Goal: Check status: Check status

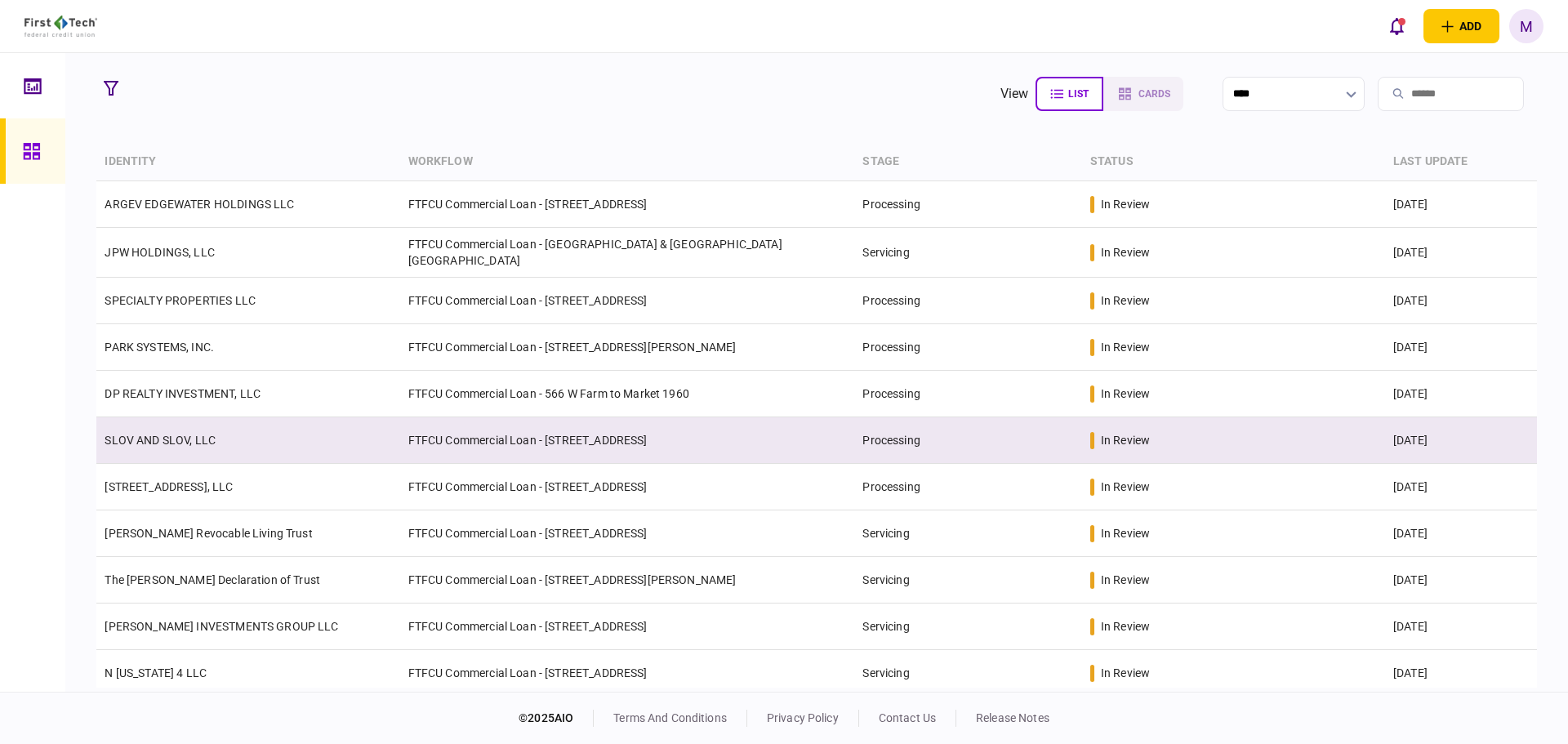
click at [110, 441] on link "SLOV AND SLOV, LLC" at bounding box center [160, 440] width 111 height 13
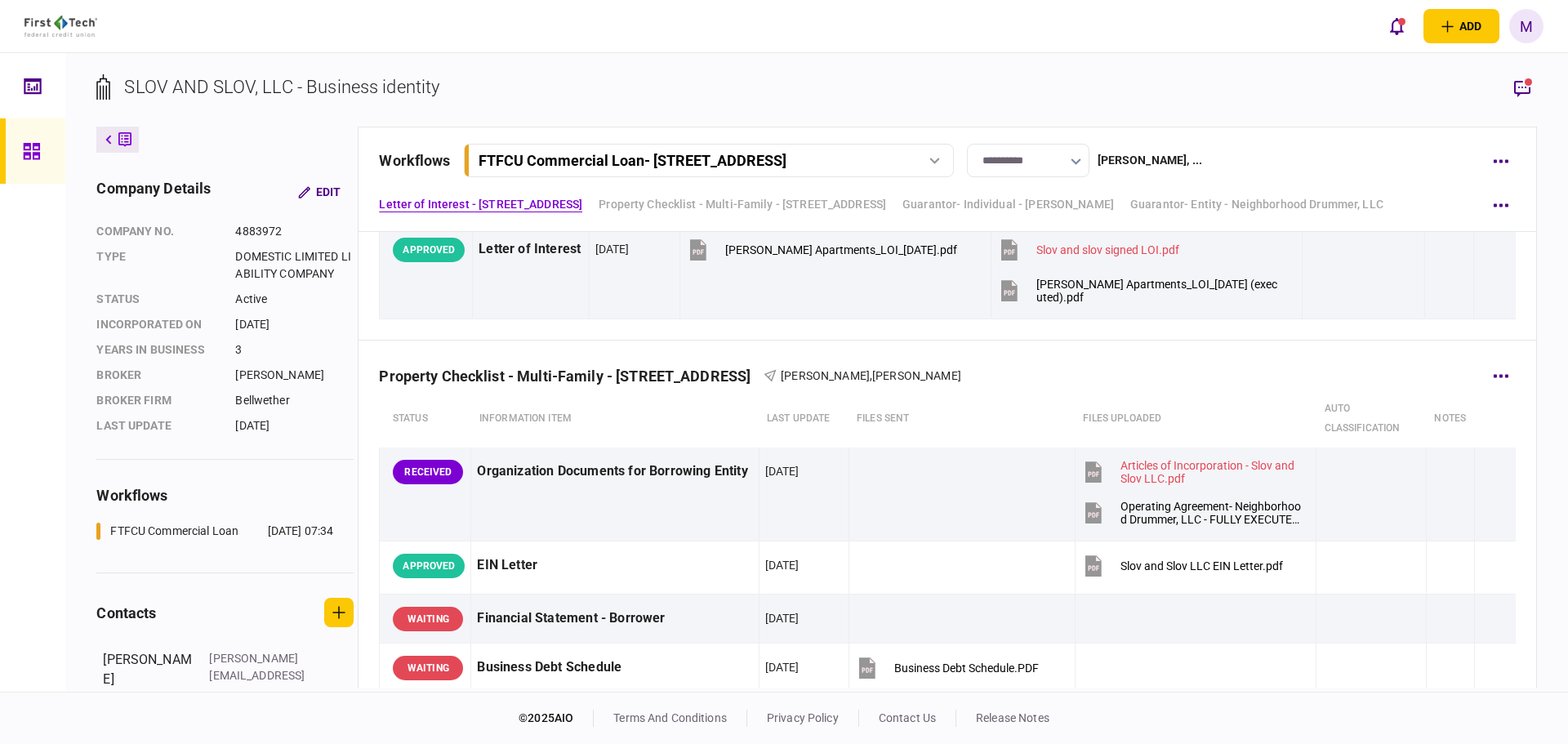
scroll to position [761, 0]
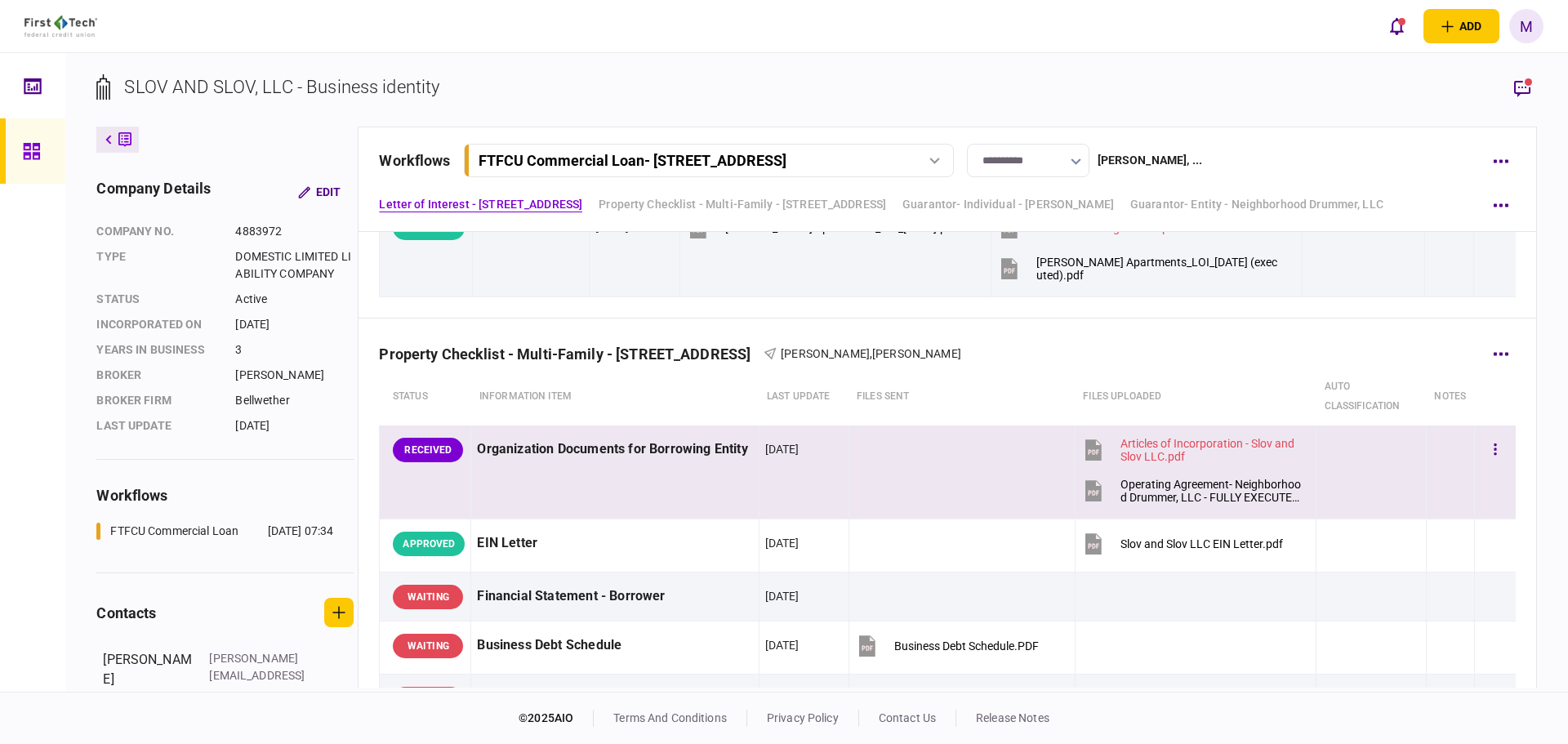
click at [1082, 491] on icon at bounding box center [1094, 490] width 25 height 25
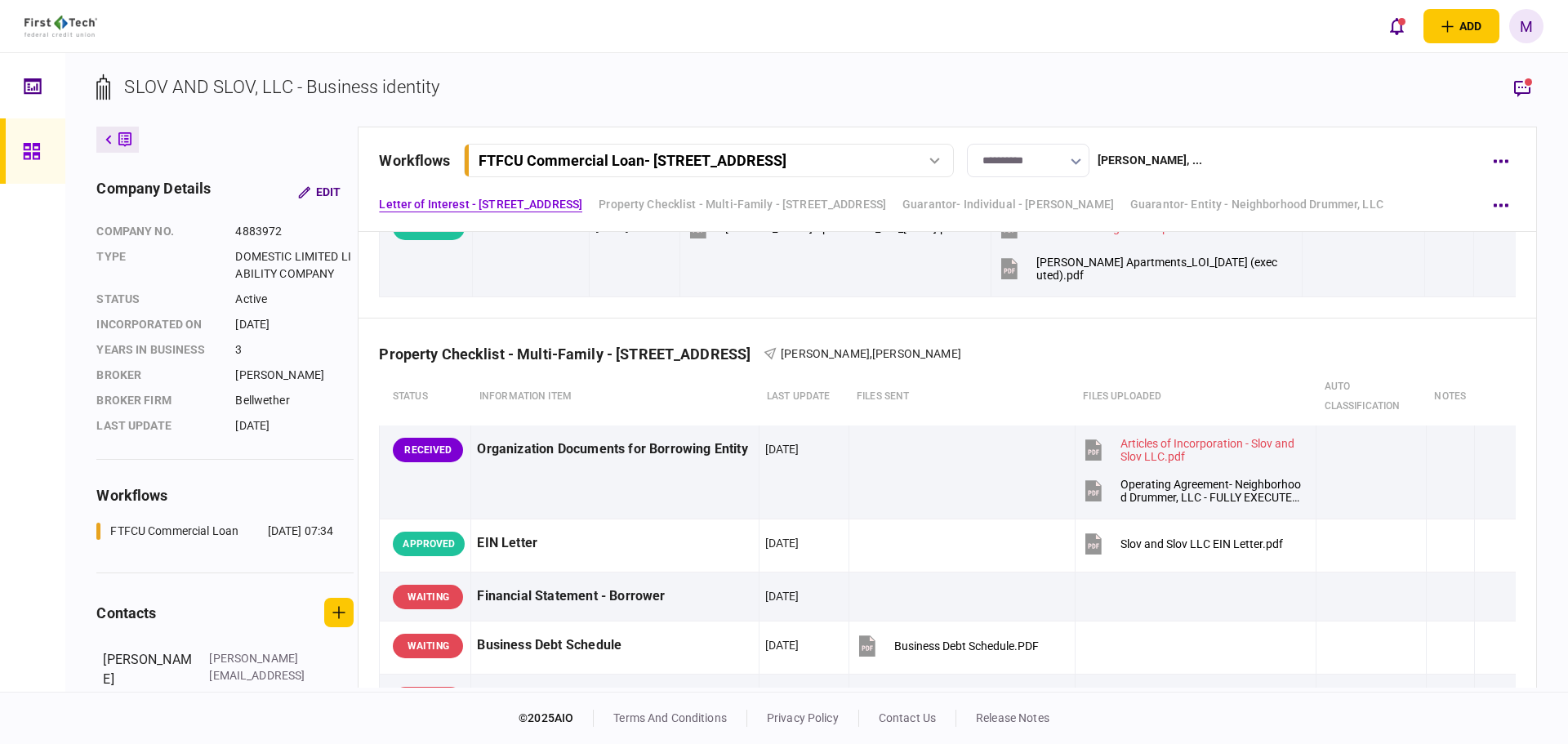
drag, startPoint x: 1398, startPoint y: 486, endPoint x: 1479, endPoint y: 180, distance: 316.5
click at [1398, 486] on div at bounding box center [1371, 490] width 98 height 37
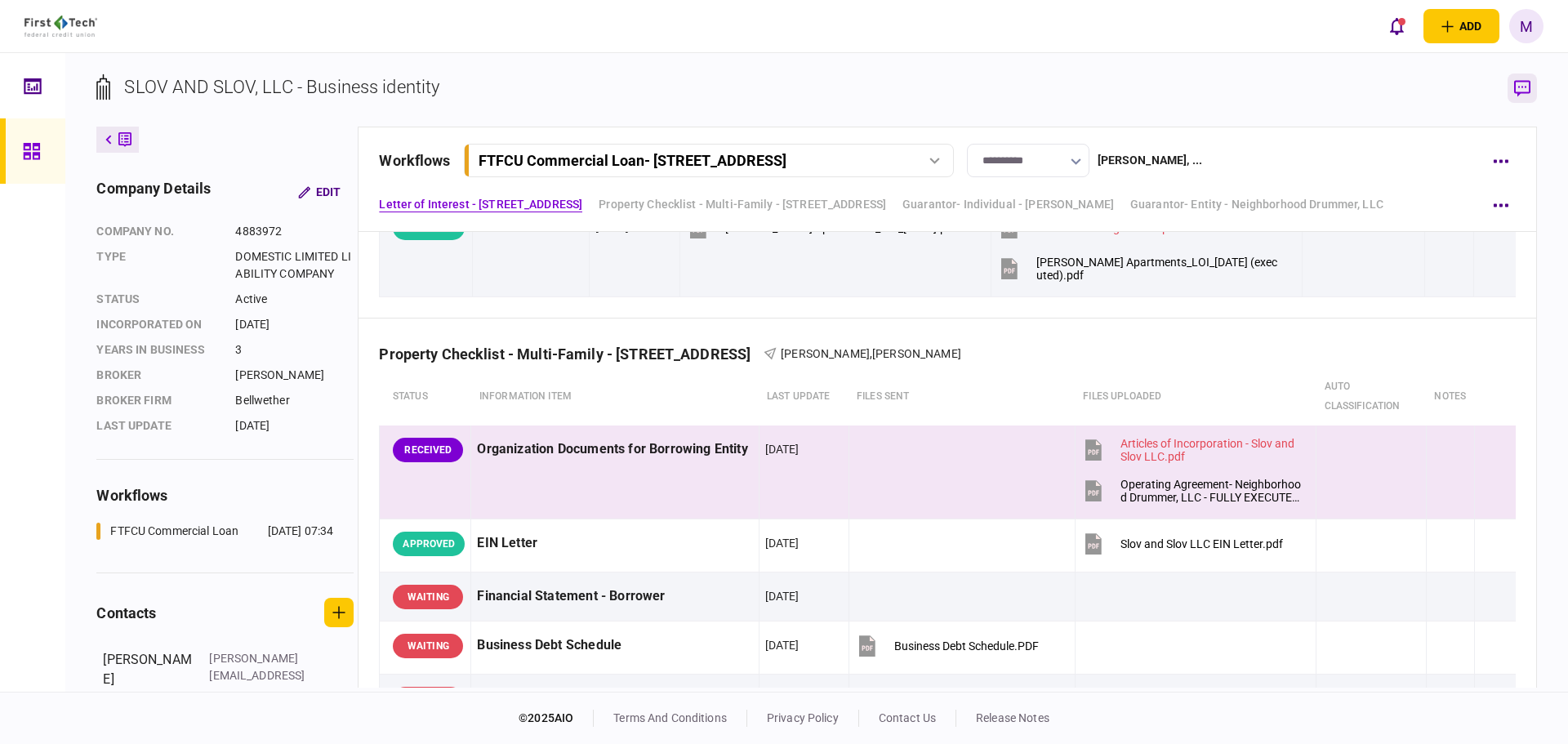
click at [1525, 85] on icon "button" at bounding box center [1523, 88] width 17 height 17
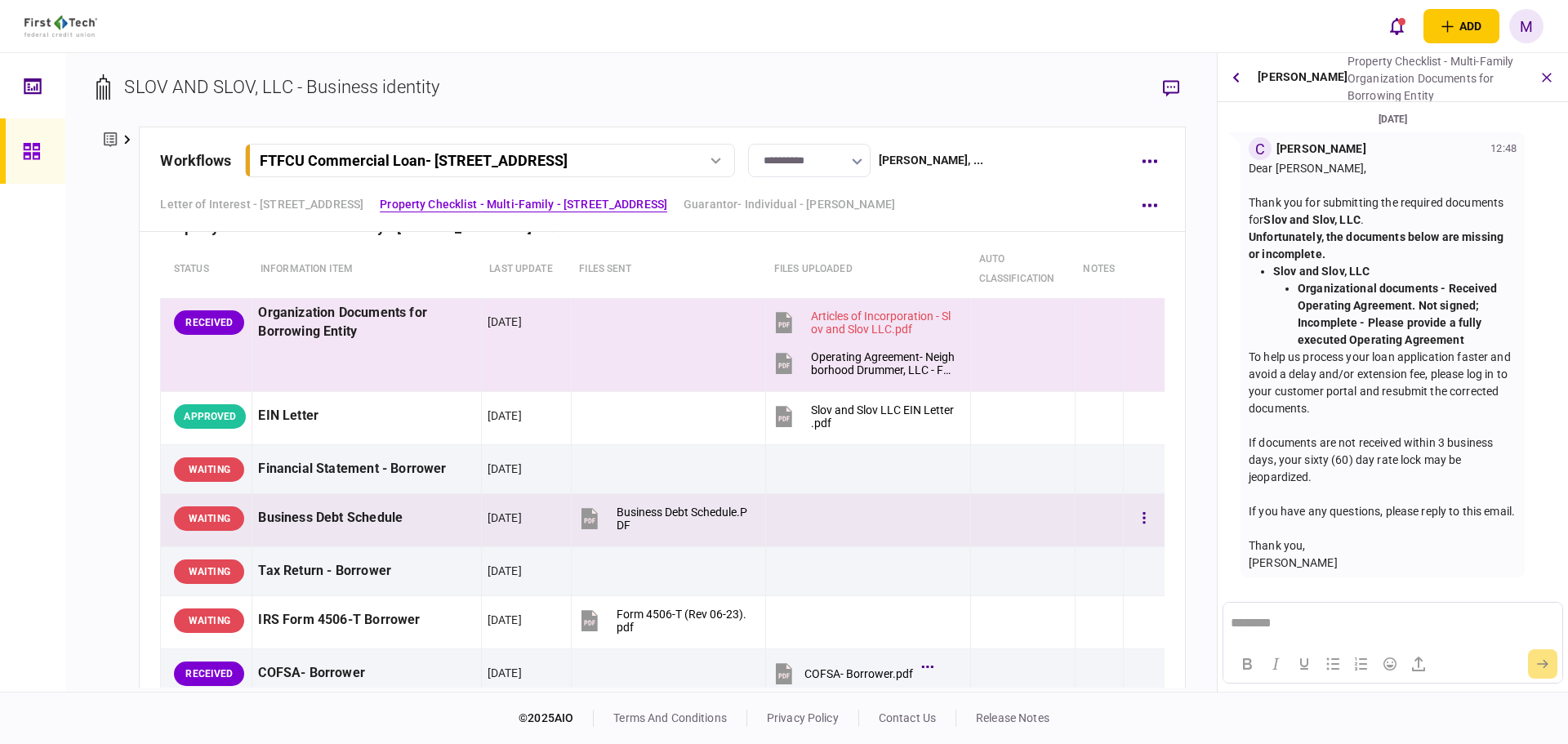
scroll to position [972, 0]
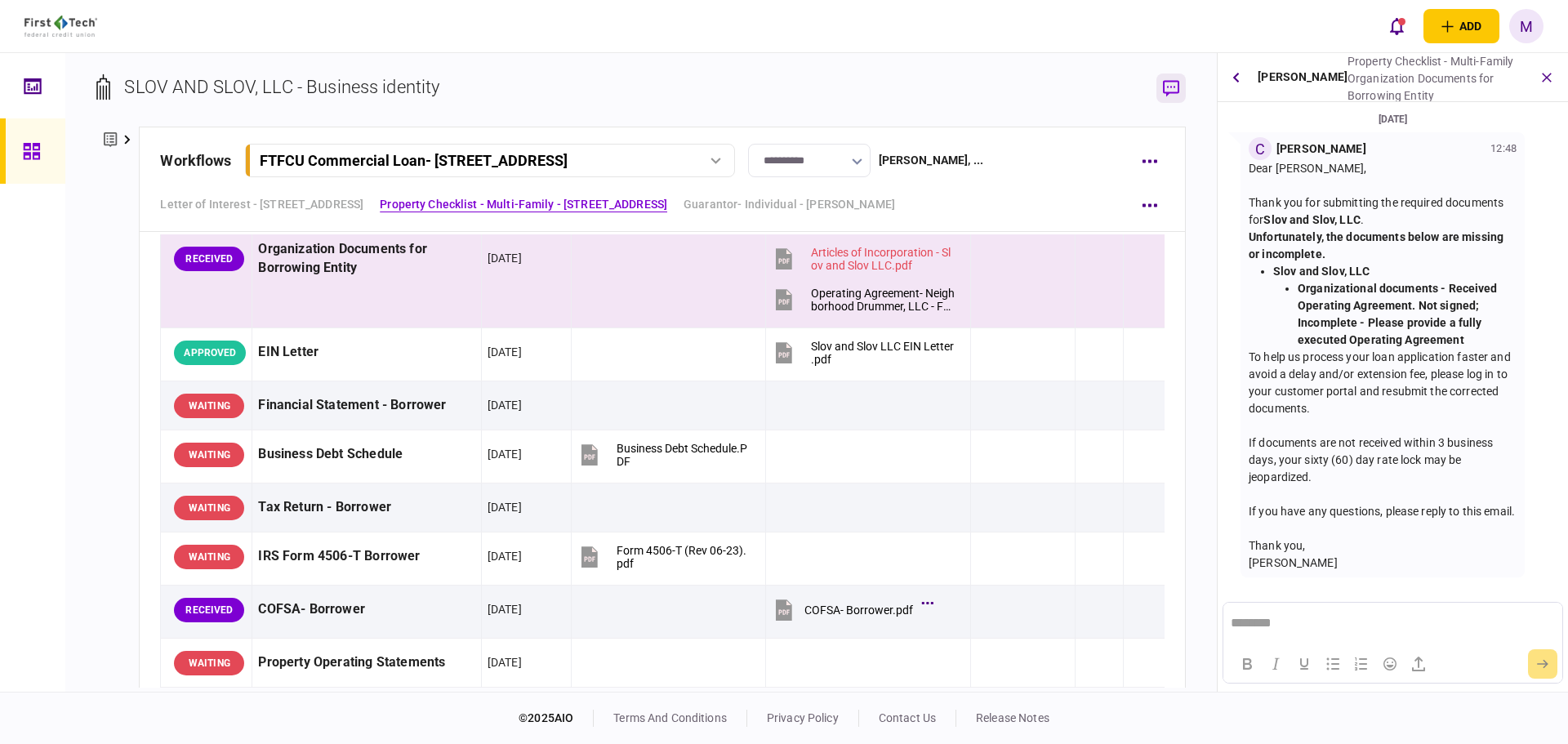
click at [1164, 82] on icon "button" at bounding box center [1172, 88] width 17 height 17
click at [782, 304] on icon at bounding box center [784, 299] width 17 height 21
click at [776, 260] on icon at bounding box center [784, 258] width 17 height 21
drag, startPoint x: 838, startPoint y: 198, endPoint x: 435, endPoint y: 259, distance: 407.6
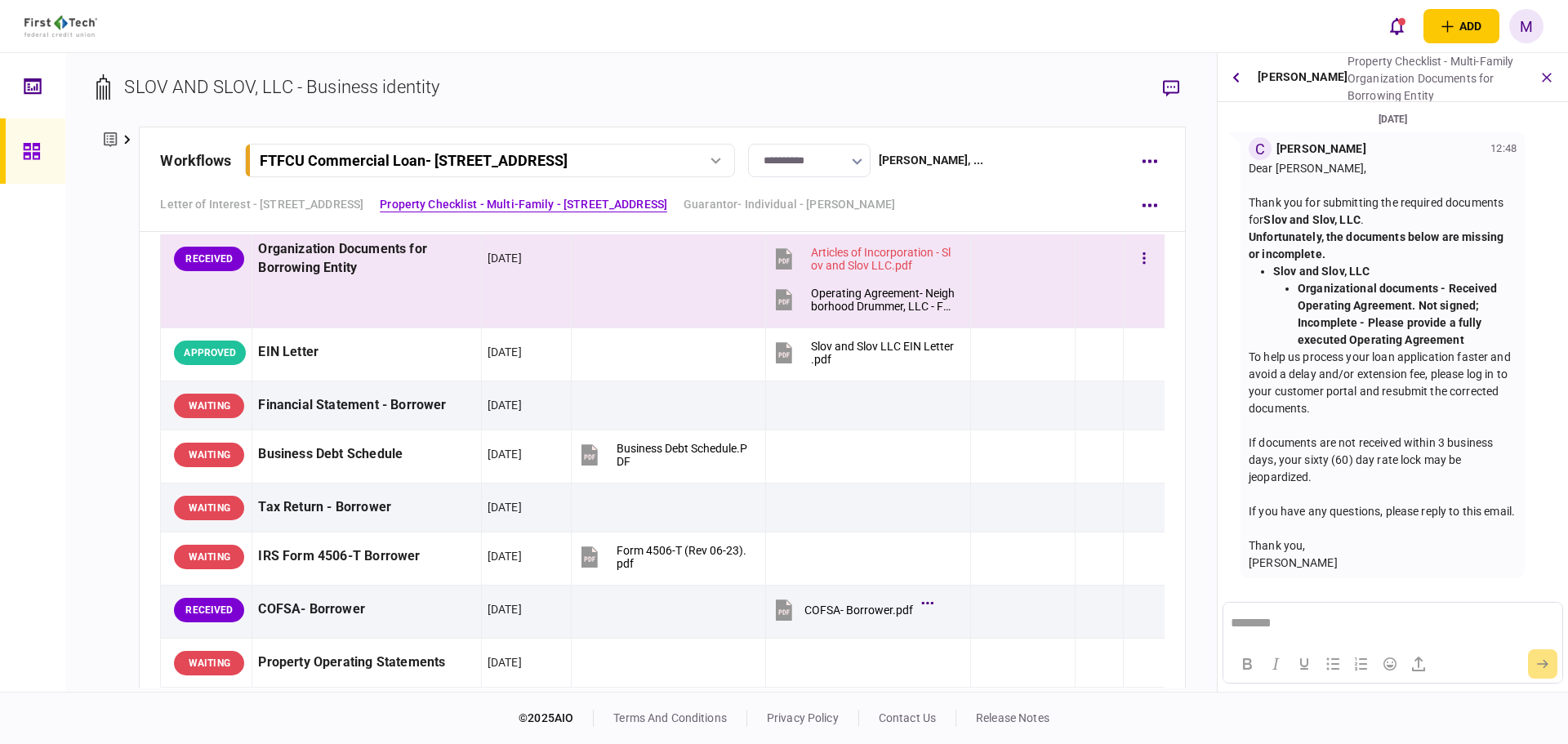
click at [838, 198] on link "Guarantor- Individual - [PERSON_NAME]" at bounding box center [790, 204] width 211 height 17
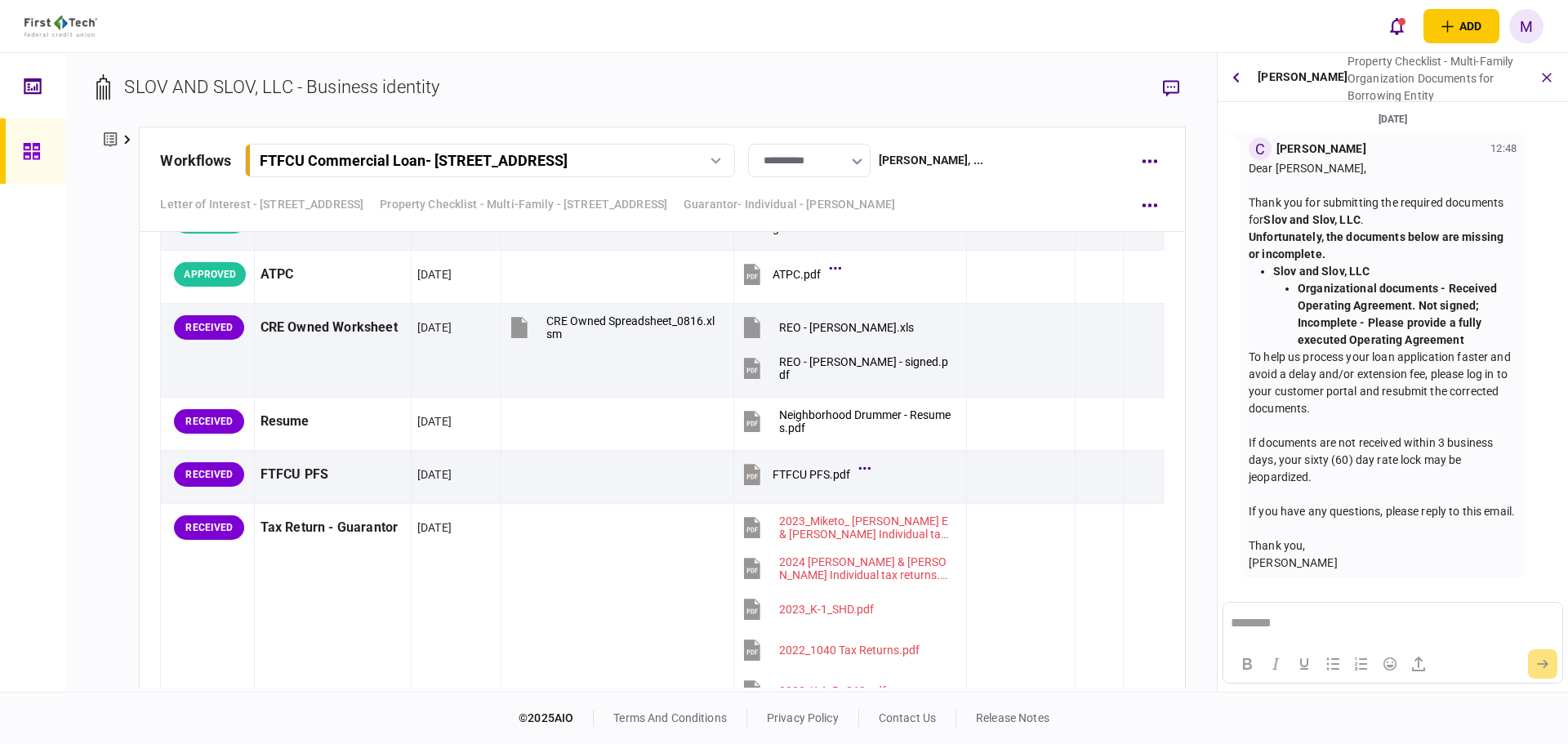
scroll to position [3163, 0]
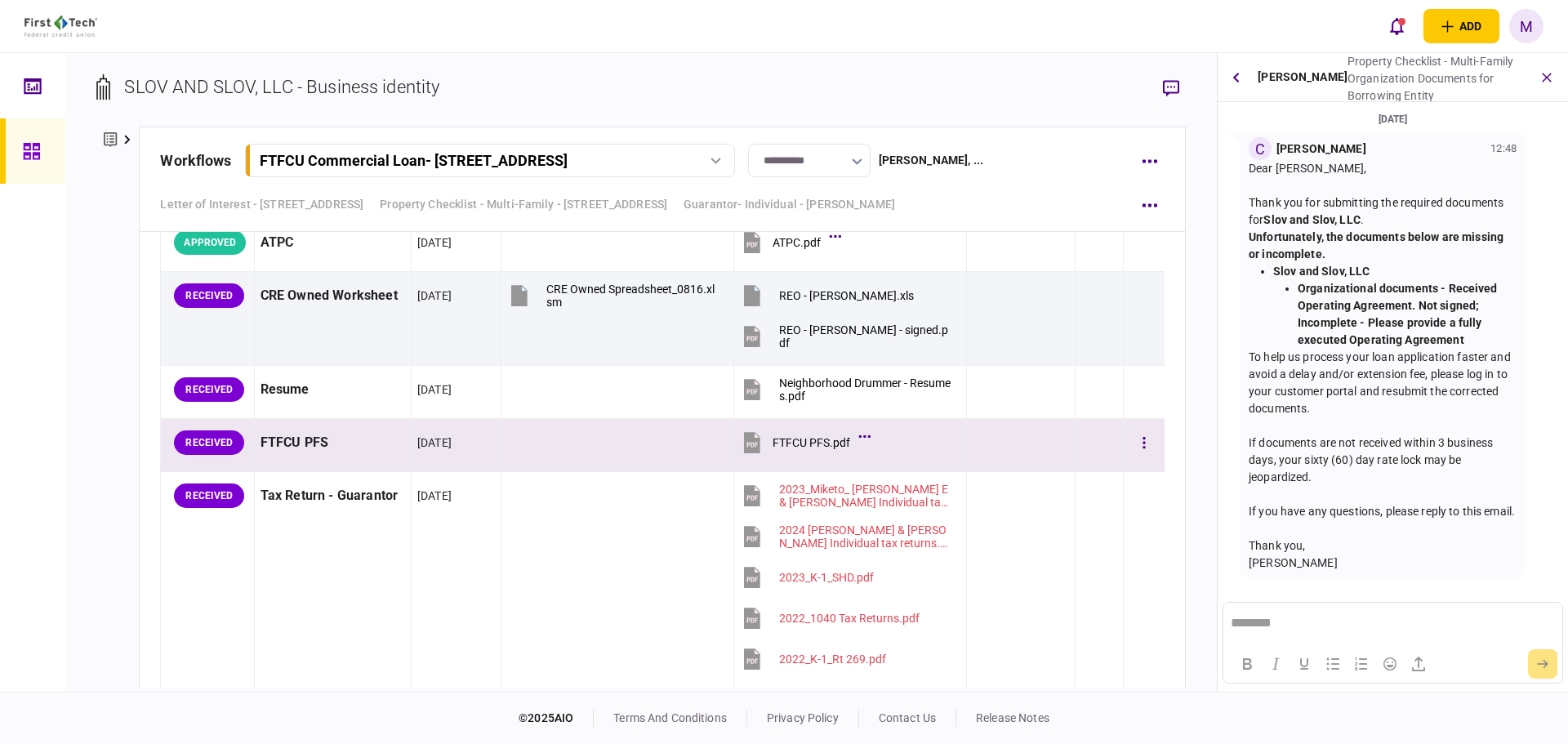
click at [744, 437] on icon at bounding box center [753, 443] width 17 height 21
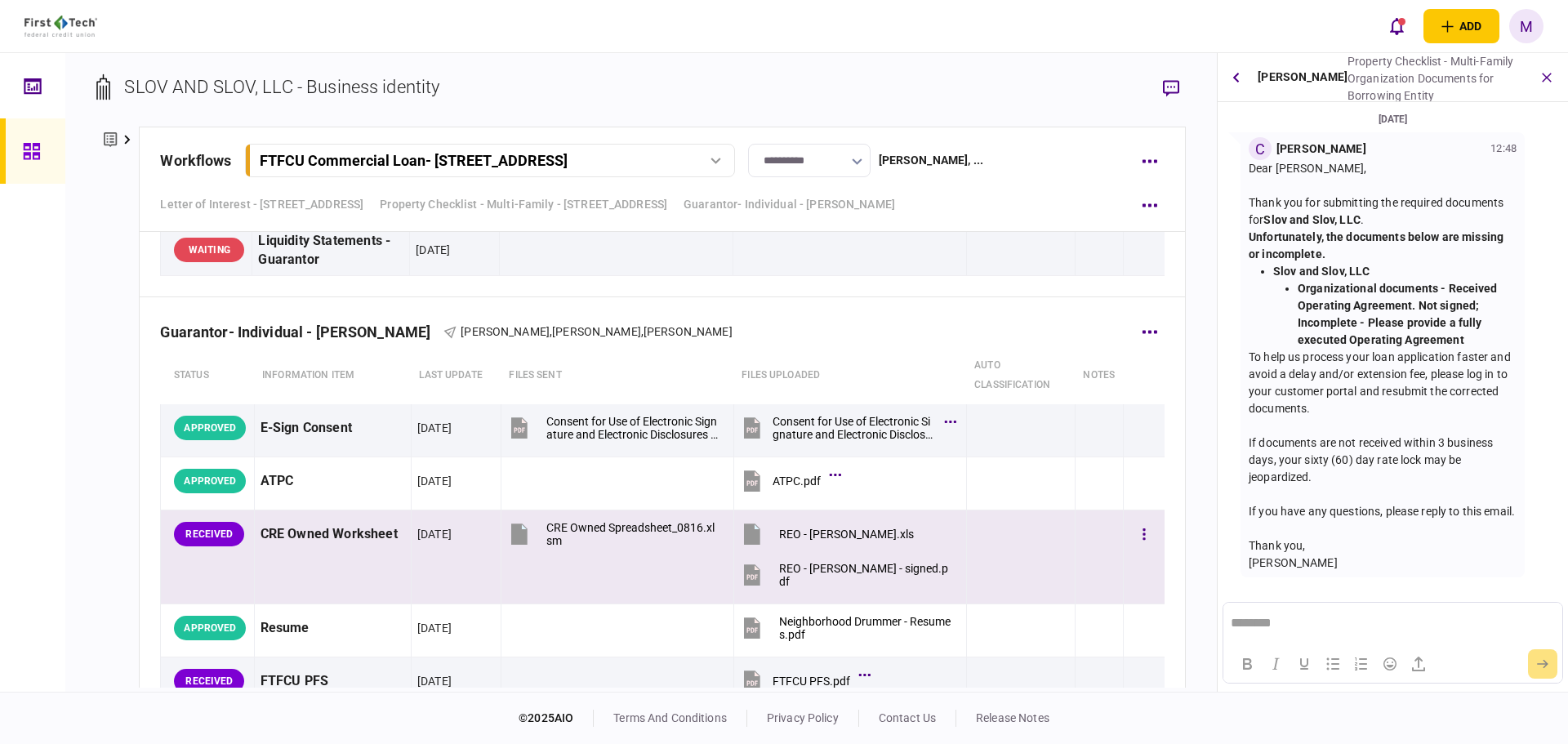
scroll to position [7164, 0]
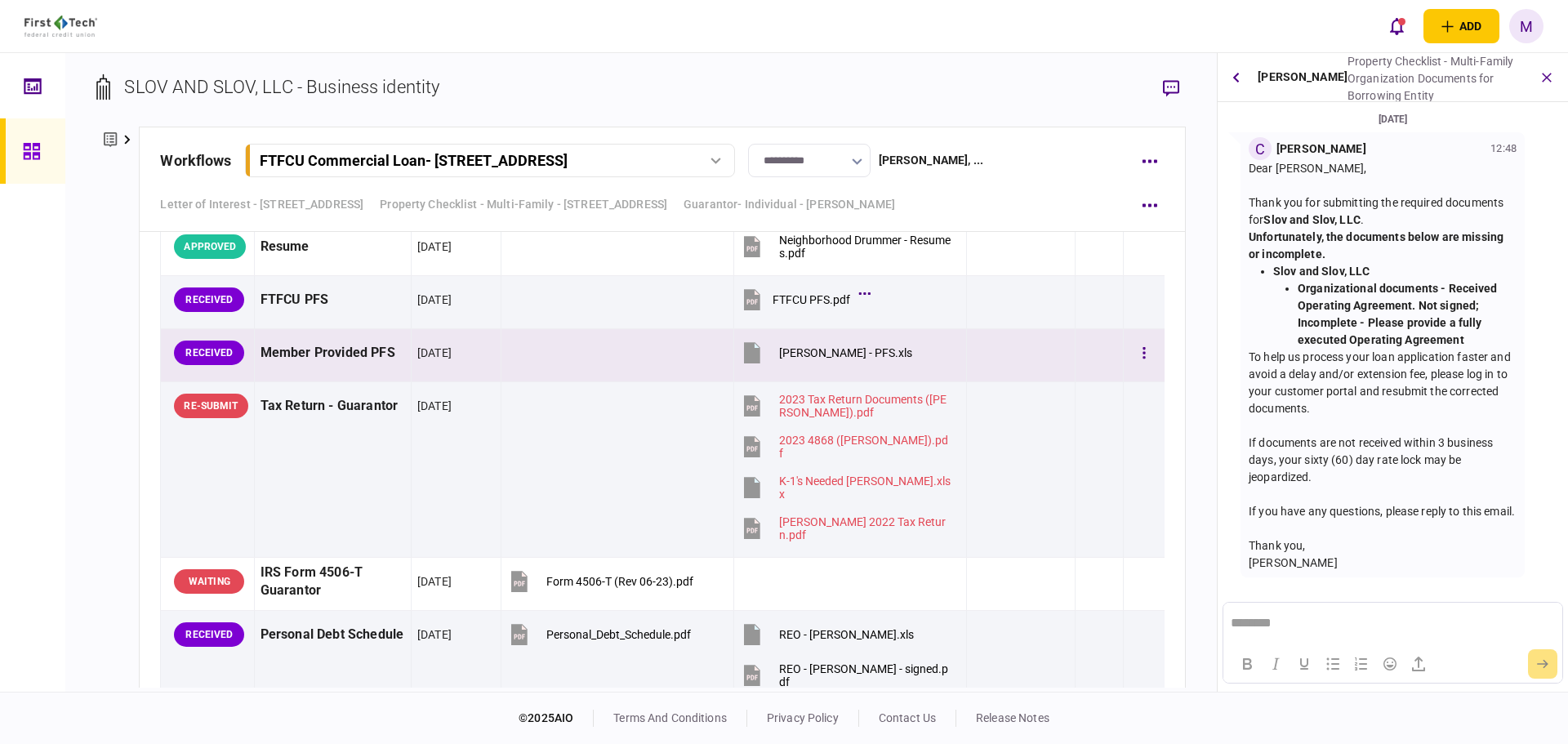
click at [748, 348] on icon at bounding box center [753, 352] width 17 height 21
